Goal: Information Seeking & Learning: Check status

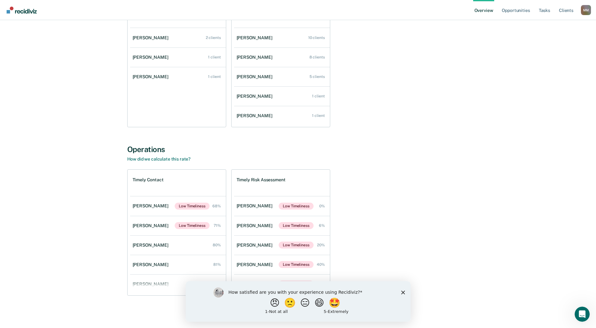
scroll to position [92, 0]
drag, startPoint x: 402, startPoint y: 290, endPoint x: 402, endPoint y: 282, distance: 8.8
click at [402, 290] on icon "Close survey" at bounding box center [403, 292] width 4 height 4
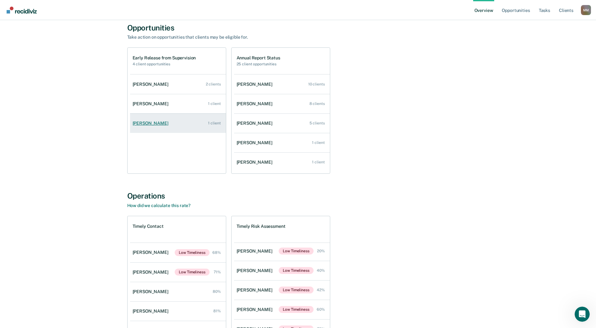
scroll to position [0, 0]
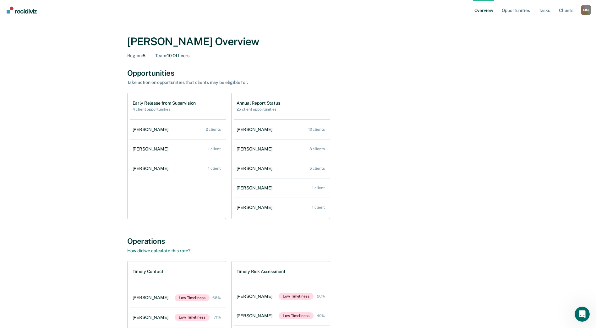
click at [491, 10] on link "Overview" at bounding box center [483, 10] width 21 height 20
click at [549, 10] on link "Tasks" at bounding box center [544, 10] width 14 height 20
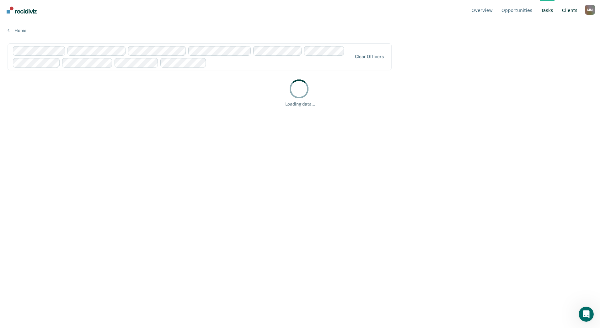
click at [567, 12] on link "Client s" at bounding box center [570, 10] width 18 height 20
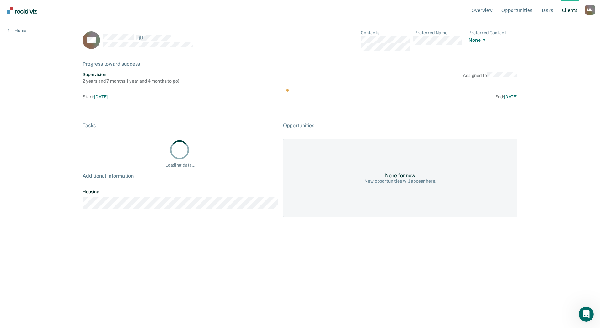
click at [588, 11] on div "M M" at bounding box center [590, 10] width 10 height 10
click at [568, 87] on div "Overview Opportunities Tasks Client s [PERSON_NAME] M M Profile How it works Lo…" at bounding box center [300, 164] width 600 height 328
click at [483, 41] on button "None" at bounding box center [478, 40] width 19 height 7
click at [557, 36] on div "Overview Opportunities Tasks Client s [PERSON_NAME] M M Profile How it works Lo…" at bounding box center [300, 164] width 600 height 328
click at [6, 30] on div "Home" at bounding box center [17, 26] width 34 height 13
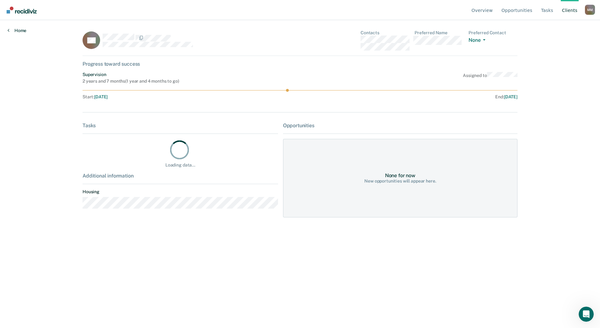
click at [8, 30] on icon at bounding box center [9, 30] width 2 height 5
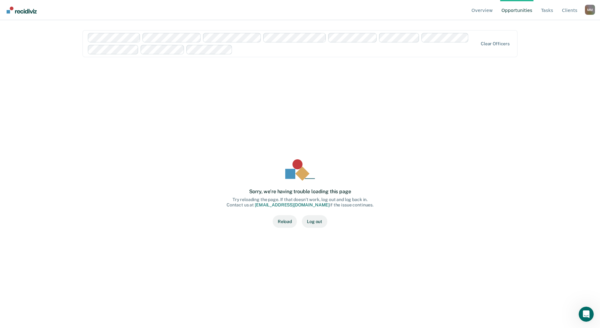
click at [8, 30] on div "Overview Opportunities Tasks Client s [PERSON_NAME] M M Profile How it works Lo…" at bounding box center [300, 164] width 600 height 328
click at [547, 11] on link "Tasks" at bounding box center [547, 10] width 15 height 20
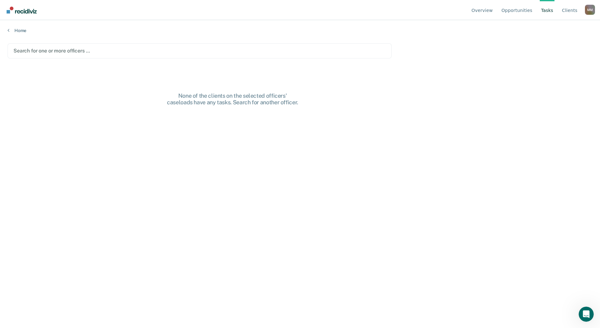
click at [82, 49] on div at bounding box center [200, 50] width 372 height 7
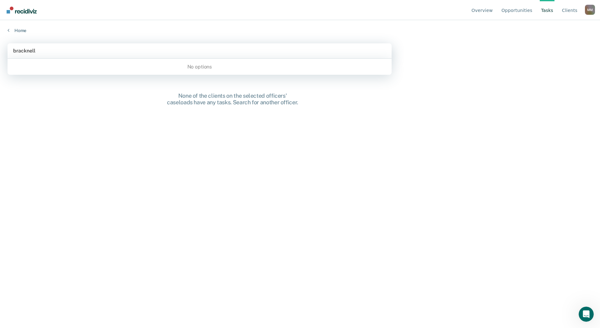
type input "bracknell"
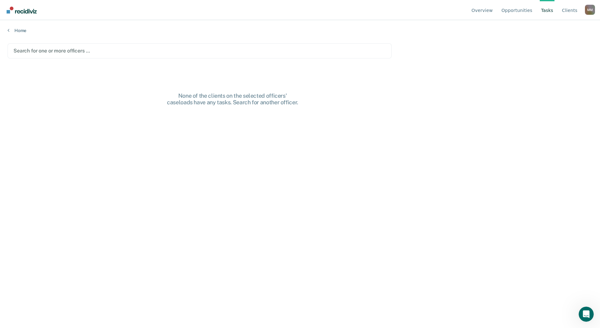
drag, startPoint x: 86, startPoint y: 46, endPoint x: 20, endPoint y: 47, distance: 65.3
click at [20, 47] on div "Search for one or more officers …" at bounding box center [200, 50] width 374 height 8
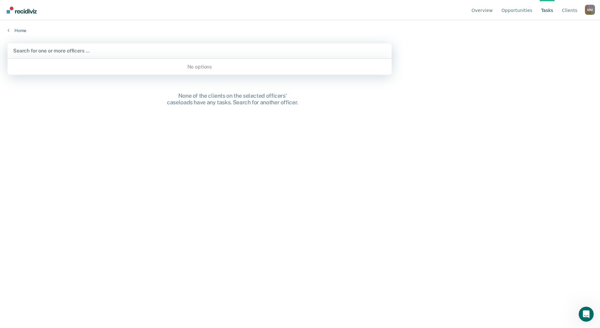
click at [53, 51] on div at bounding box center [199, 50] width 373 height 7
type input "[PERSON_NAME]"
click at [425, 75] on main "option [PERSON_NAME], deselected. Use Up and Down to choose options, press Ente…" at bounding box center [300, 179] width 600 height 293
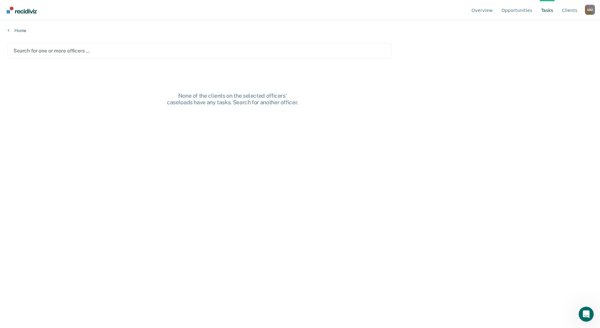
click at [277, 60] on main "Search for one or more officers … None of the clients on the selected officers'…" at bounding box center [300, 179] width 600 height 293
click at [115, 48] on div at bounding box center [200, 50] width 372 height 7
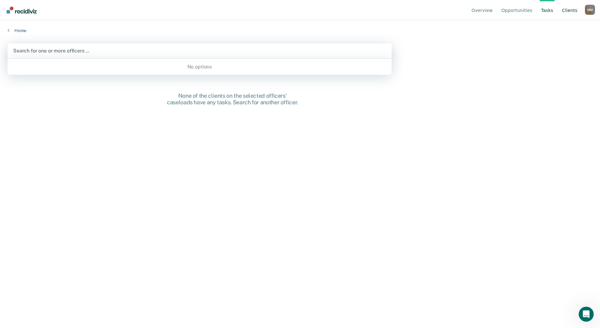
click at [569, 10] on link "Client s" at bounding box center [570, 10] width 18 height 20
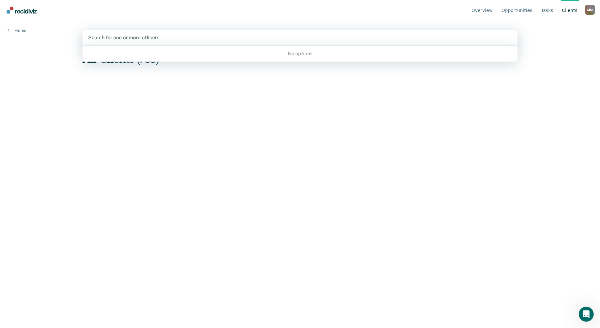
click at [178, 32] on div "Search for one or more officers …" at bounding box center [300, 37] width 435 height 15
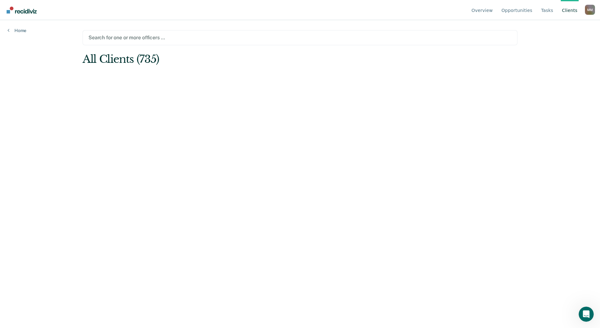
click at [593, 12] on div "M M" at bounding box center [590, 10] width 10 height 10
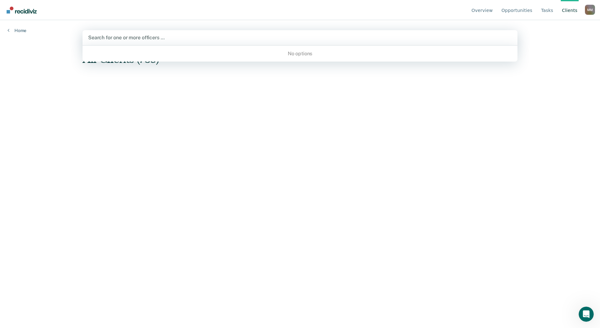
click at [349, 45] on div "Search for one or more officers …" at bounding box center [300, 37] width 435 height 15
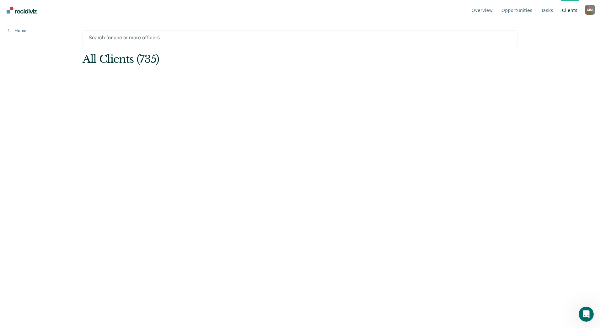
click at [297, 36] on div at bounding box center [300, 37] width 423 height 7
drag, startPoint x: 297, startPoint y: 36, endPoint x: 158, endPoint y: 38, distance: 139.7
click at [261, 38] on div at bounding box center [300, 37] width 423 height 7
click at [14, 30] on link "Home" at bounding box center [17, 31] width 19 height 6
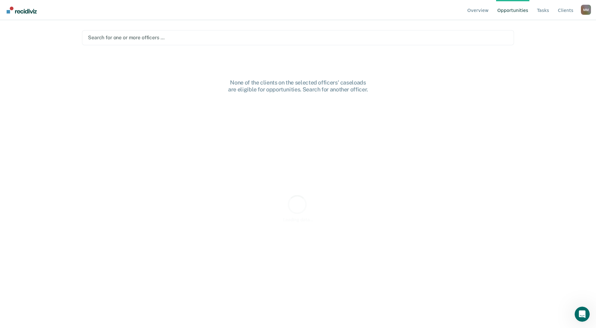
click at [14, 30] on div "Overview Opportunities Tasks Client s [PERSON_NAME] M M Profile How it works Lo…" at bounding box center [298, 164] width 596 height 328
click at [9, 8] on img "Go to Recidiviz Home" at bounding box center [22, 10] width 30 height 7
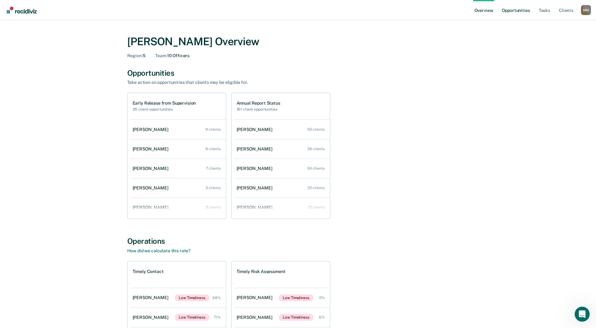
click at [518, 9] on link "Opportunities" at bounding box center [515, 10] width 30 height 20
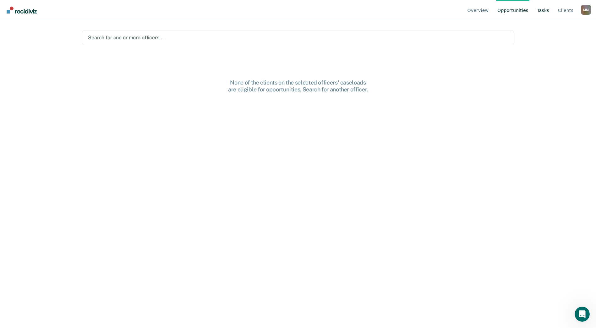
click at [540, 11] on link "Tasks" at bounding box center [542, 10] width 15 height 20
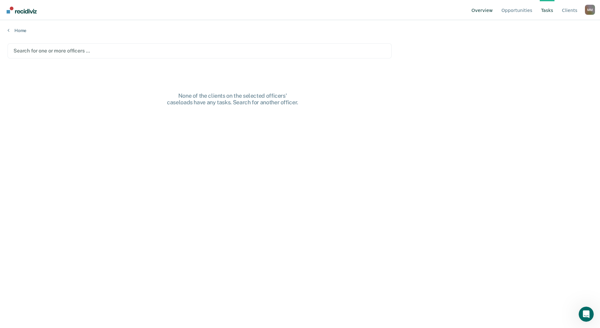
click at [490, 11] on link "Overview" at bounding box center [483, 10] width 24 height 20
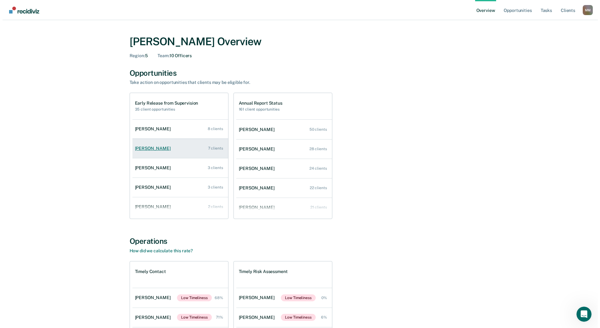
scroll to position [31, 0]
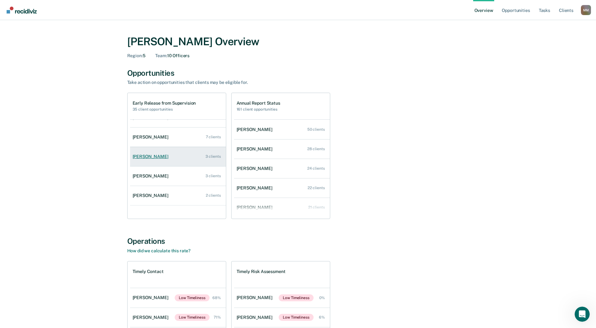
click at [153, 156] on div "[PERSON_NAME]" at bounding box center [152, 156] width 38 height 5
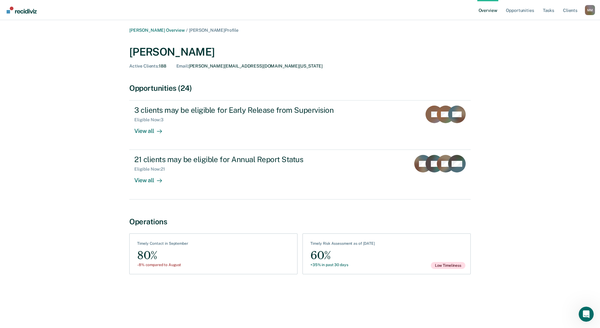
click at [388, 256] on div "See Assessments Timely Risk Assessment as of [DATE] 60% +35% in past 30 days Lo…" at bounding box center [387, 253] width 168 height 41
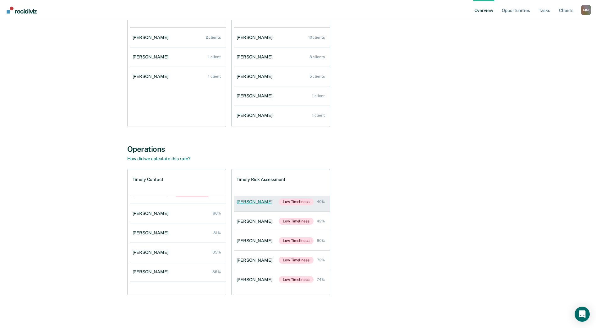
scroll to position [63, 0]
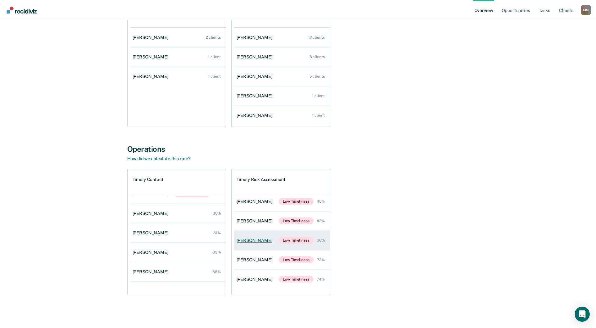
click at [254, 238] on div "[PERSON_NAME]" at bounding box center [255, 240] width 38 height 5
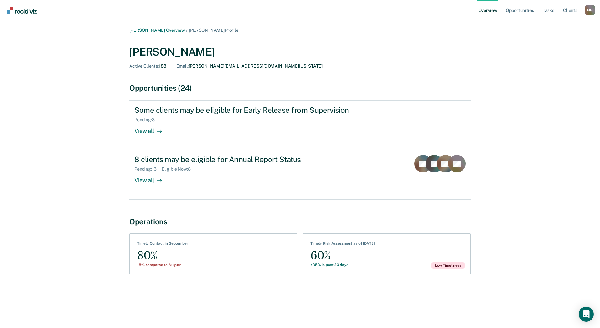
click at [338, 258] on div "60%" at bounding box center [343, 255] width 65 height 14
click at [348, 243] on div "Timely Risk Assessment as of [DATE]" at bounding box center [343, 244] width 65 height 7
click at [330, 260] on div "60%" at bounding box center [343, 255] width 65 height 14
drag, startPoint x: 330, startPoint y: 266, endPoint x: 335, endPoint y: 265, distance: 4.4
click at [335, 265] on div "+35% in past 30 days" at bounding box center [343, 265] width 65 height 4
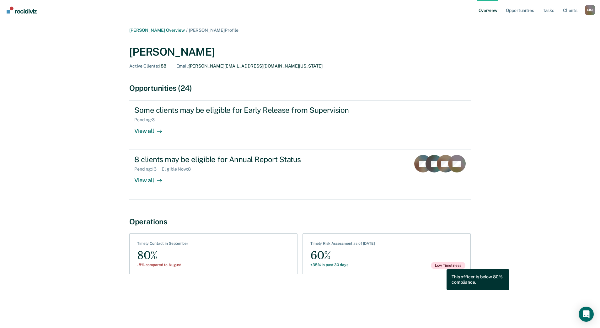
click at [442, 264] on span "Low Timeliness" at bounding box center [448, 265] width 35 height 7
click at [530, 13] on link "Opportunities" at bounding box center [520, 10] width 30 height 20
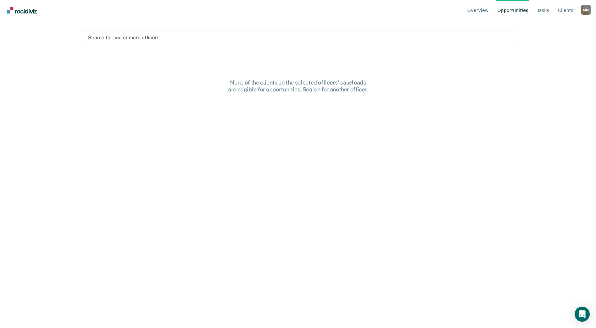
click at [224, 34] on div at bounding box center [298, 37] width 420 height 7
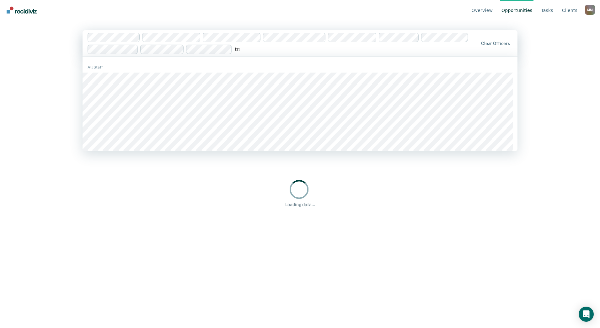
type input "tras"
